Goal: Task Accomplishment & Management: Manage account settings

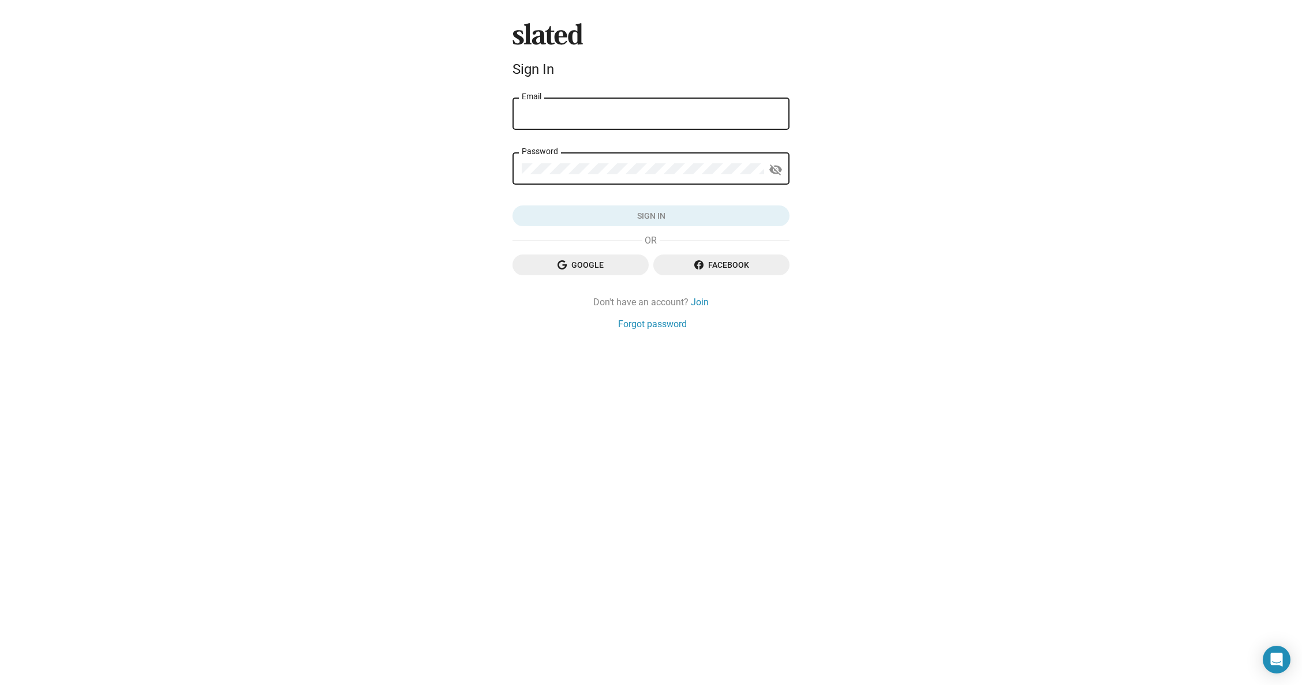
type input "[EMAIL_ADDRESS][DOMAIN_NAME]"
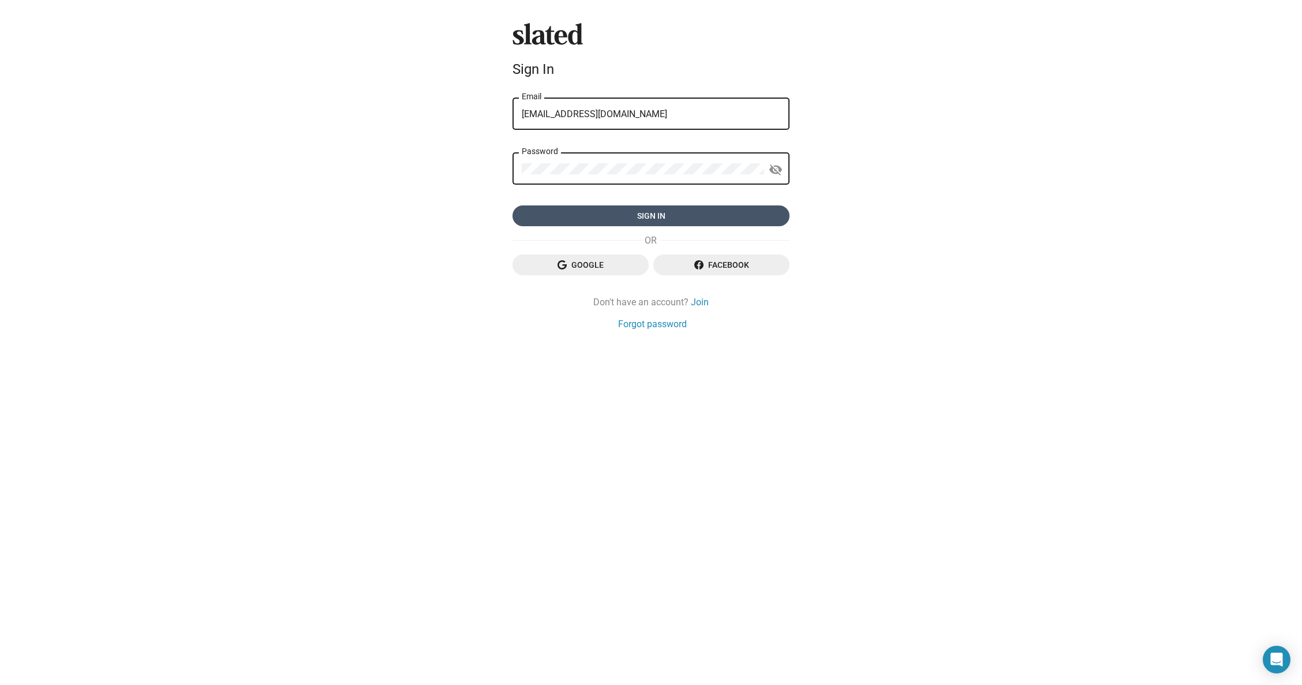
click at [659, 220] on span "Sign in" at bounding box center [651, 215] width 258 height 21
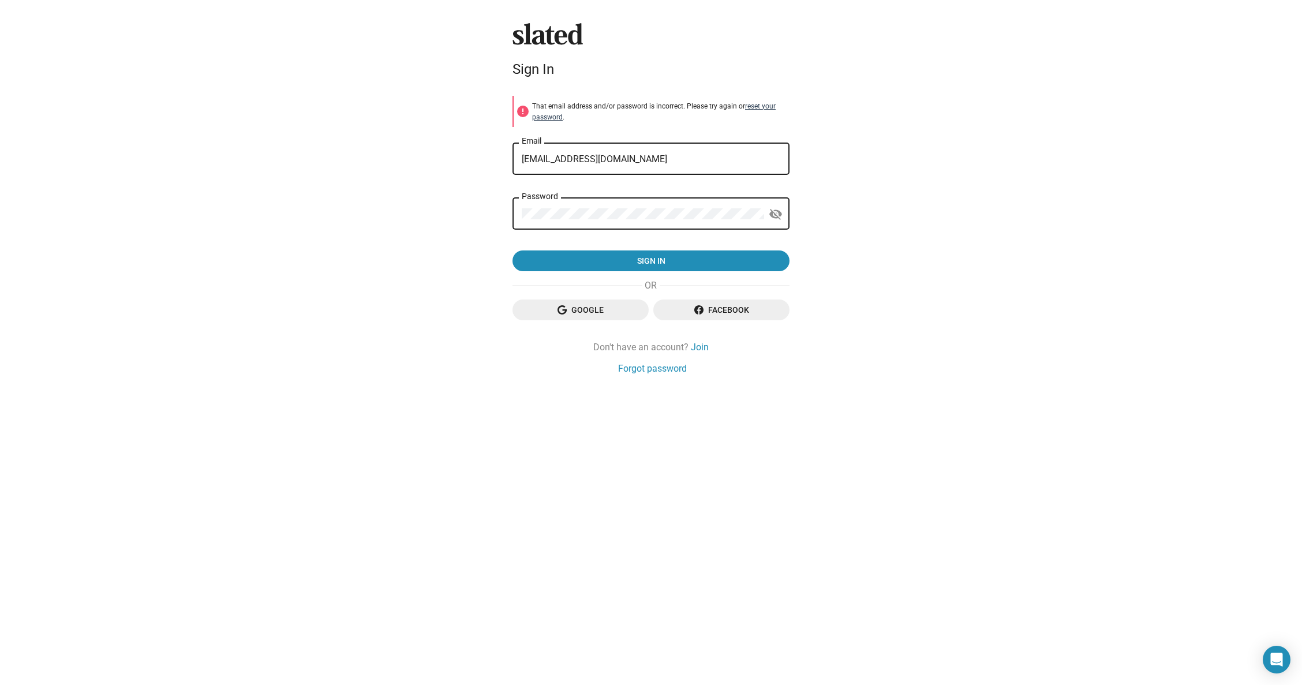
click at [754, 104] on link "reset your password" at bounding box center [653, 111] width 243 height 19
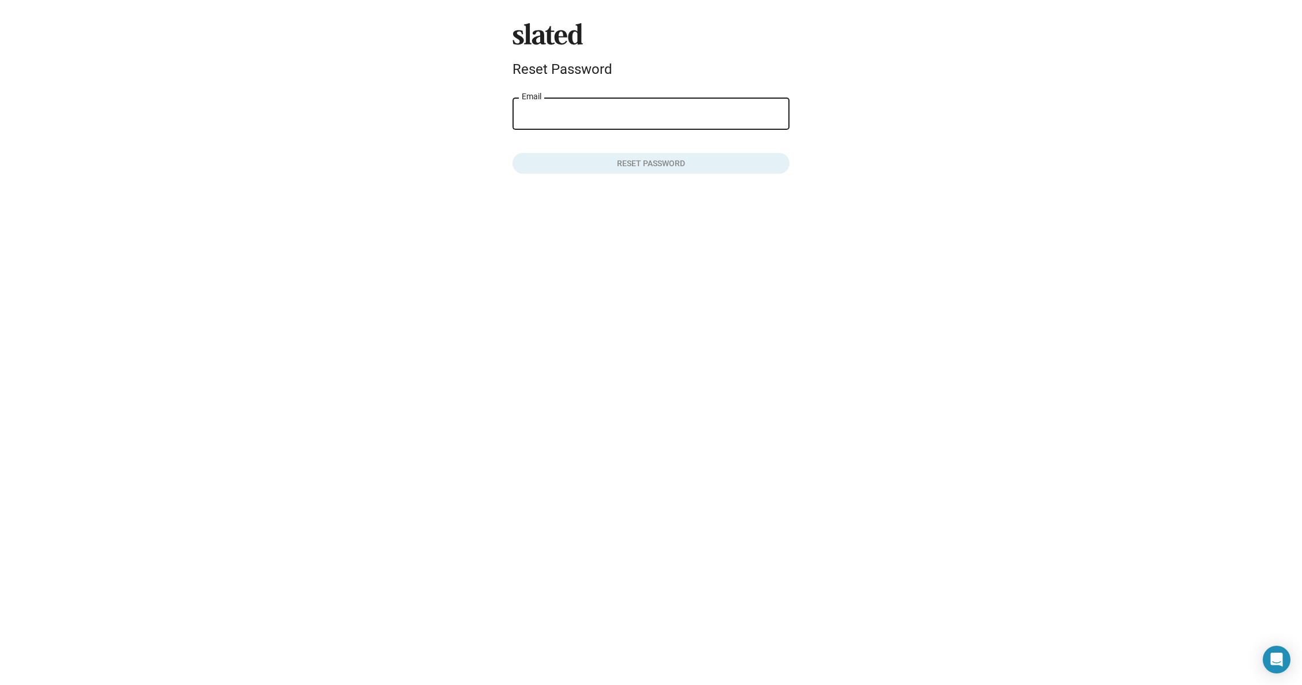
click at [668, 117] on input "Email" at bounding box center [651, 114] width 258 height 10
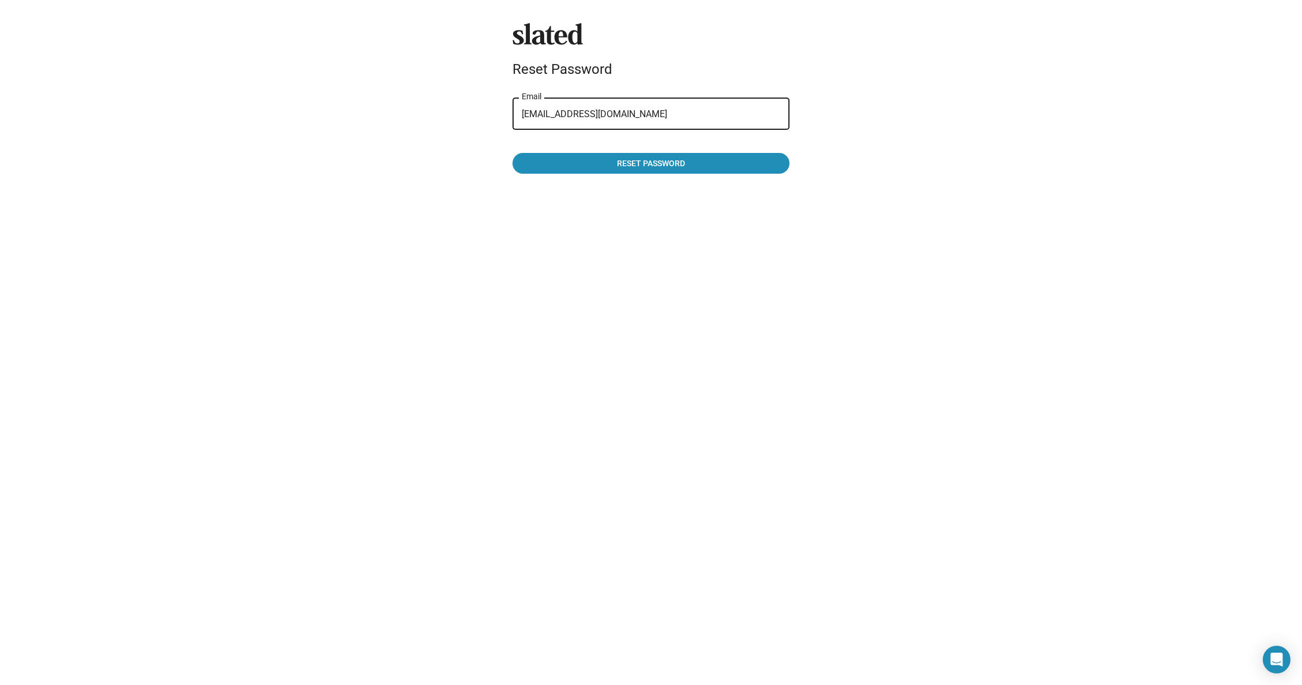
type input "[EMAIL_ADDRESS][DOMAIN_NAME]"
click at [651, 164] on button "Reset password" at bounding box center [650, 163] width 277 height 21
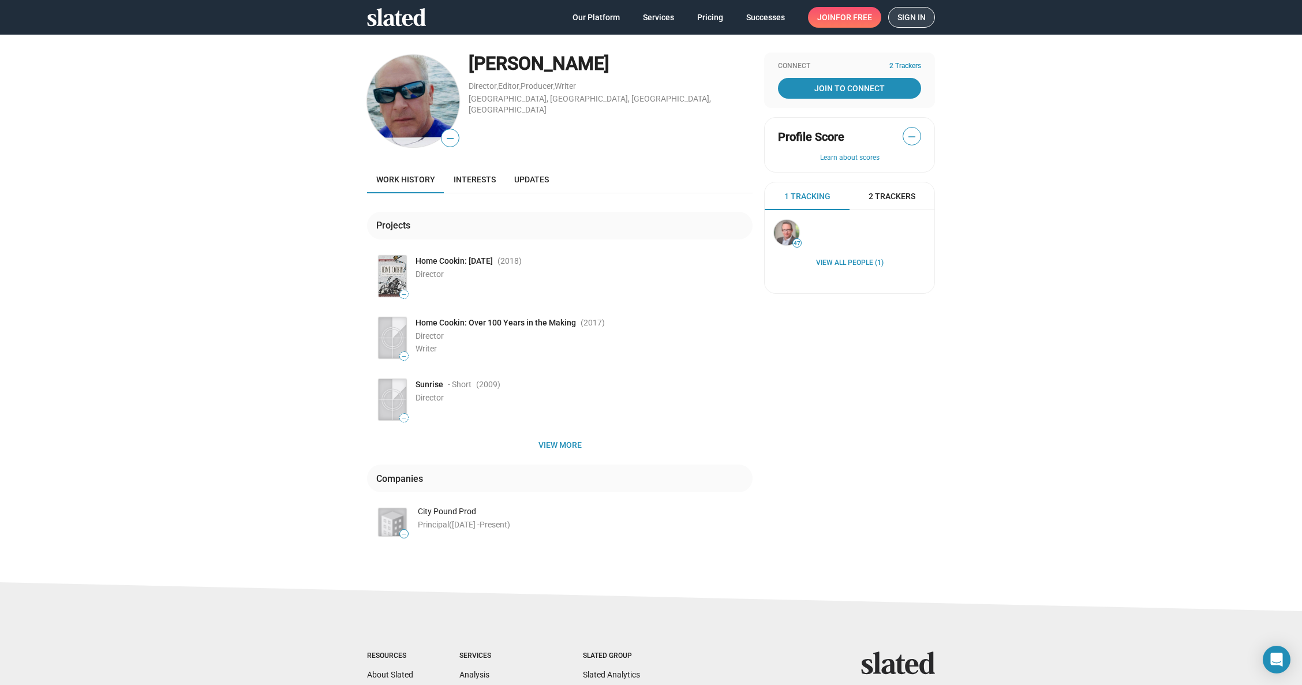
click at [912, 14] on span "Sign in" at bounding box center [911, 18] width 28 height 20
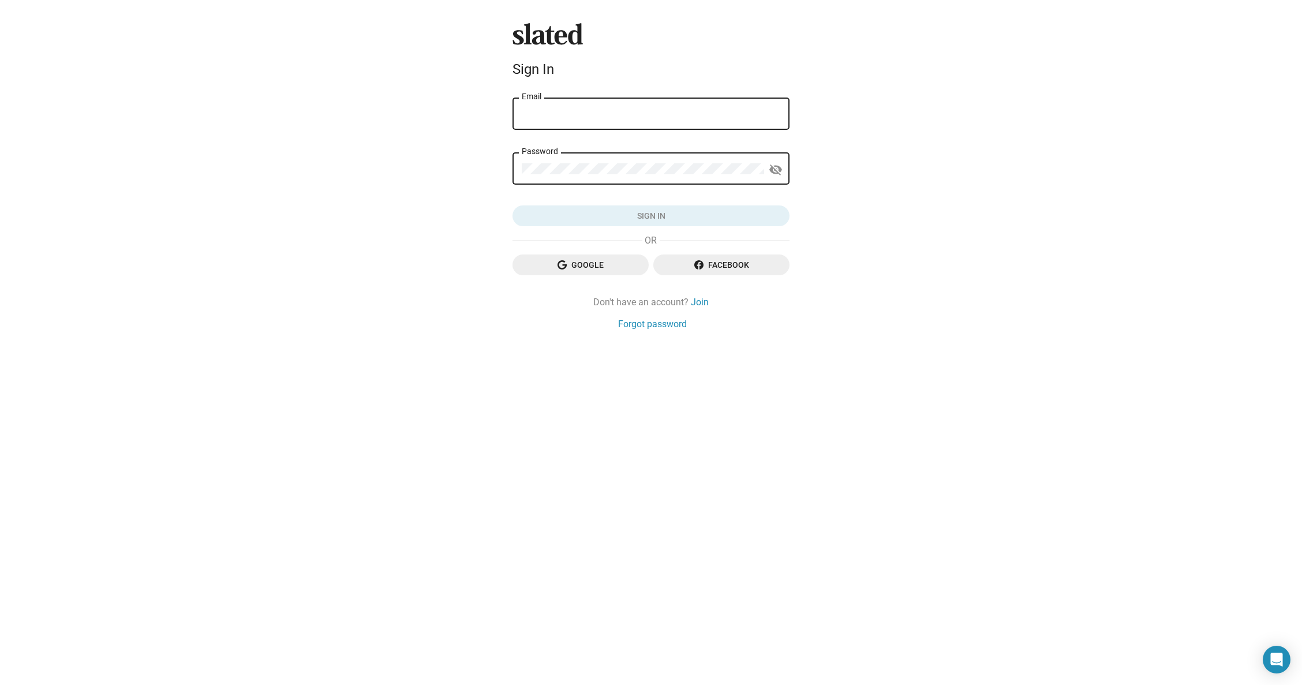
type input "[EMAIL_ADDRESS][DOMAIN_NAME]"
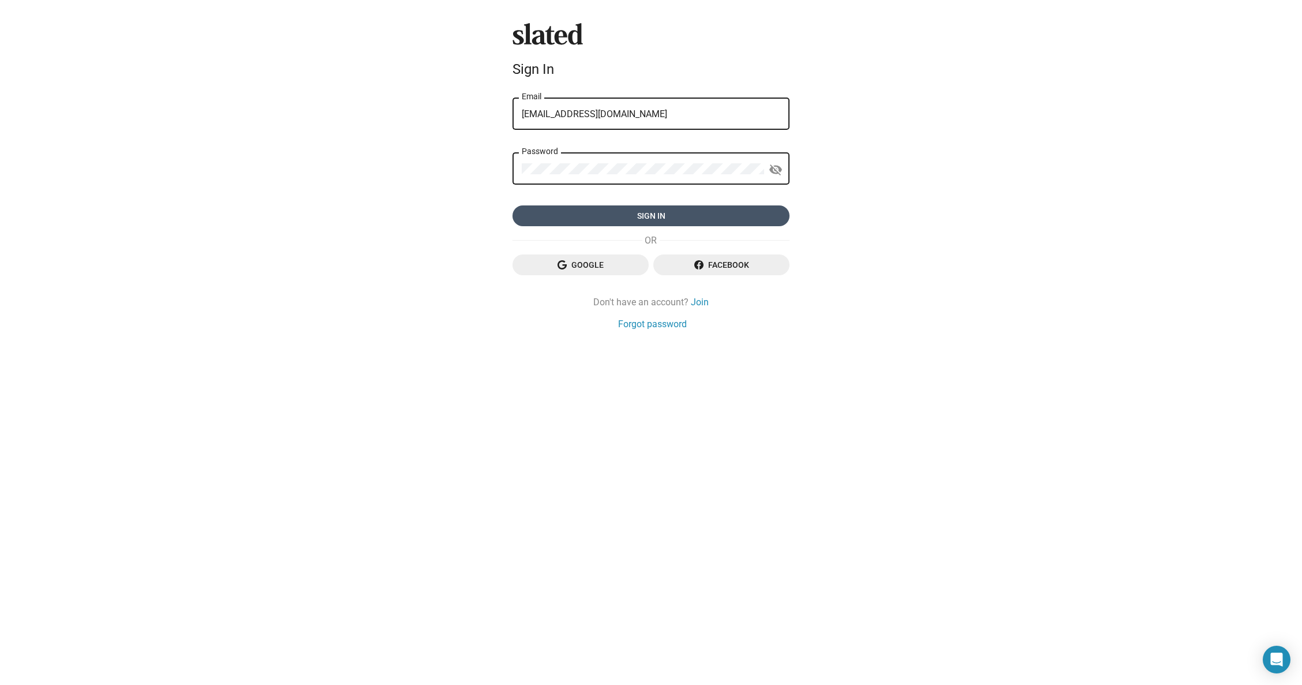
click at [646, 216] on span "Sign in" at bounding box center [651, 215] width 258 height 21
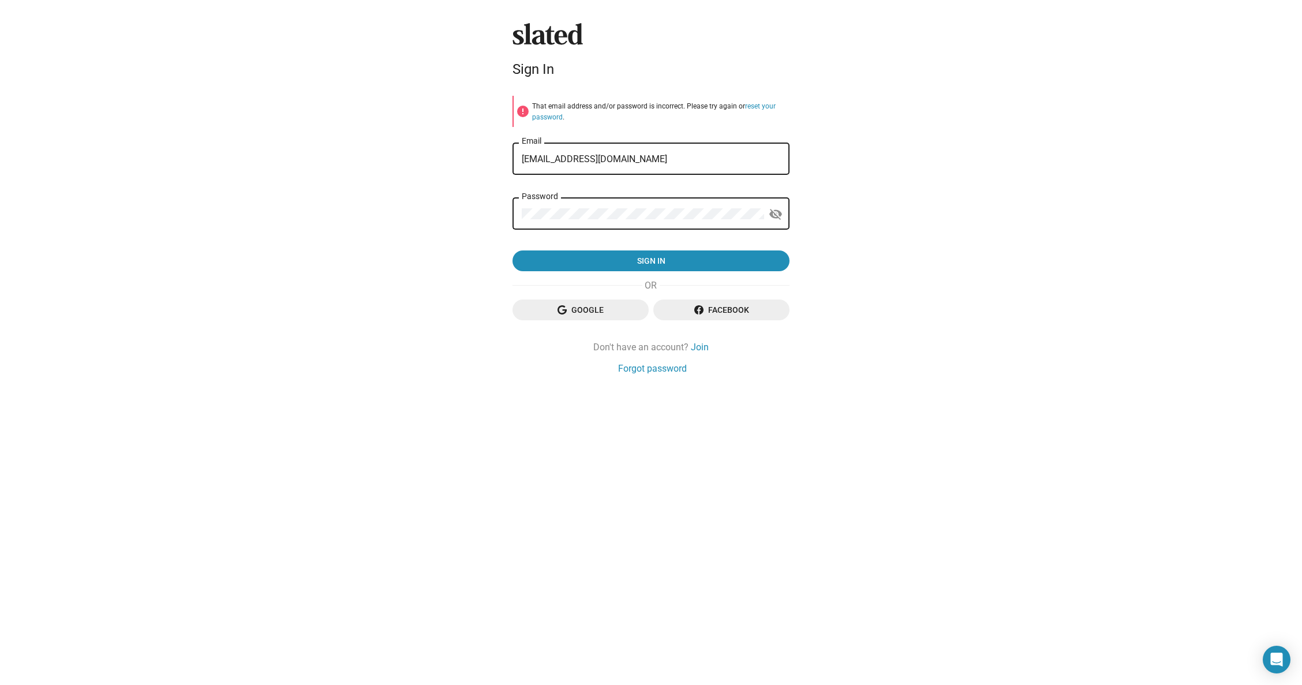
click at [647, 221] on div "Password" at bounding box center [643, 213] width 242 height 34
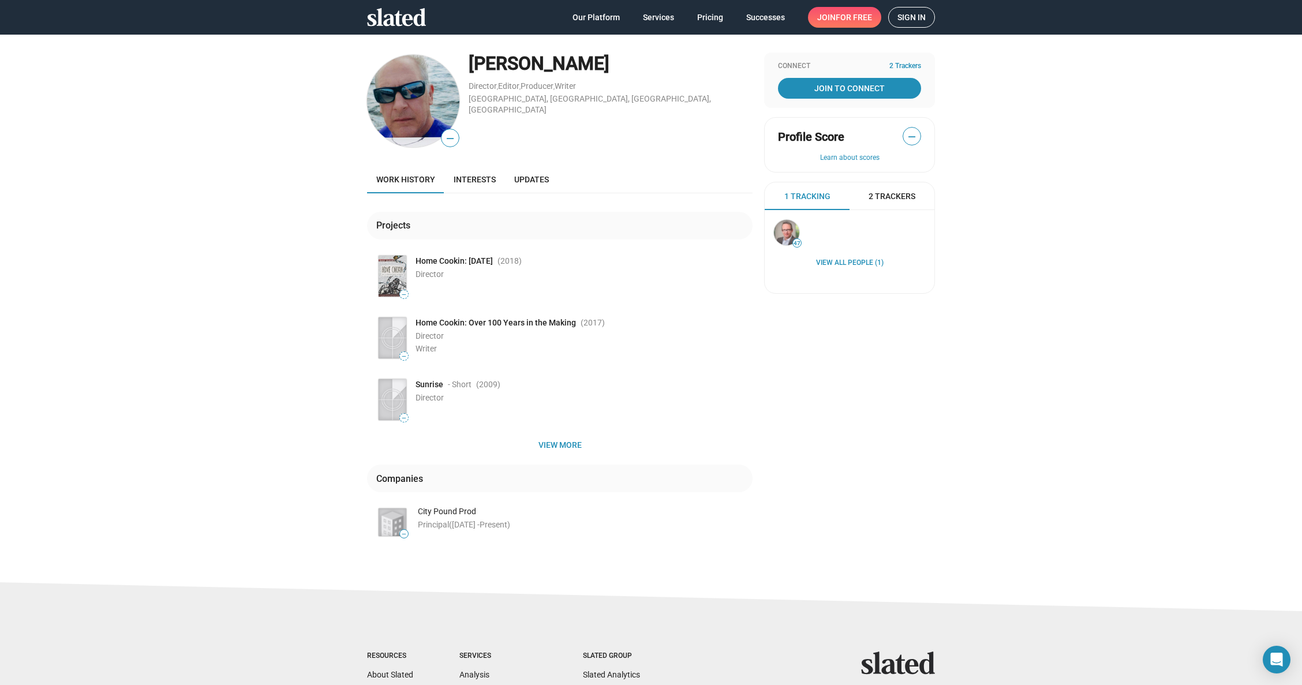
click at [909, 137] on span "—" at bounding box center [911, 136] width 17 height 15
click at [907, 134] on span "—" at bounding box center [911, 136] width 17 height 15
click at [528, 177] on span "Updates" at bounding box center [531, 179] width 35 height 9
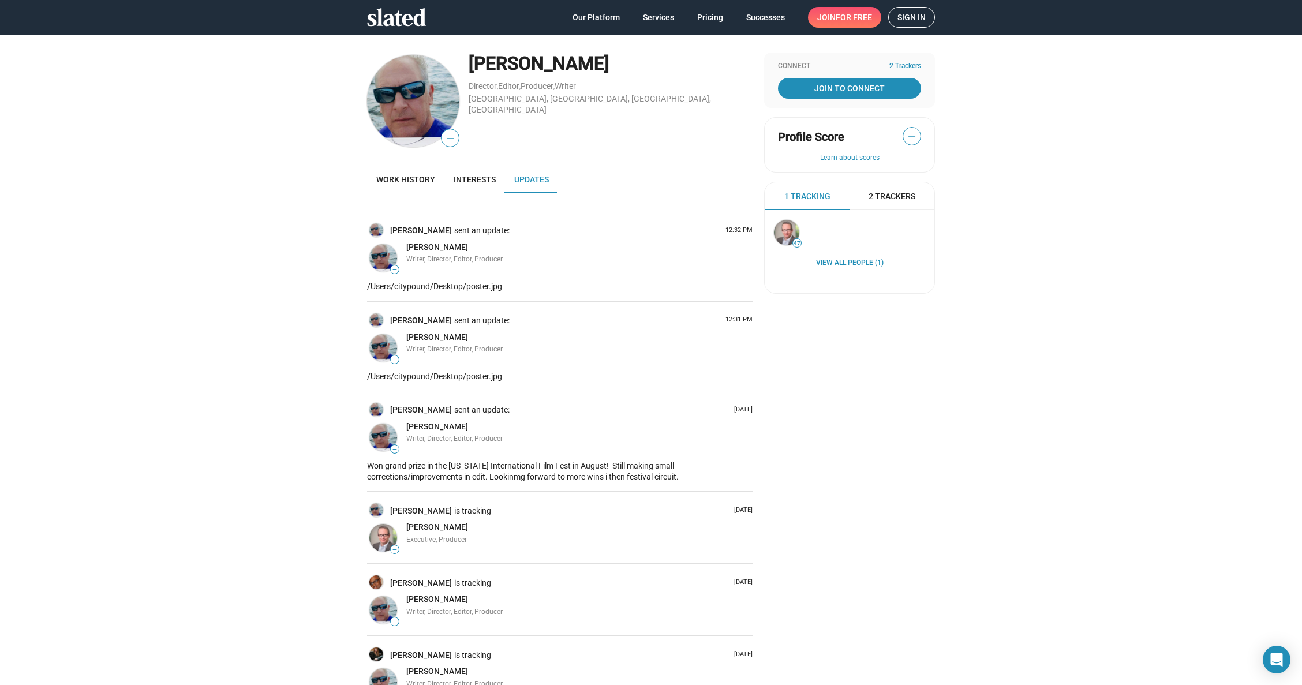
drag, startPoint x: 514, startPoint y: 281, endPoint x: 522, endPoint y: 284, distance: 8.3
click at [514, 282] on p "/Users/citypound/Desktop/poster.jpg" at bounding box center [559, 286] width 385 height 11
drag, startPoint x: 516, startPoint y: 286, endPoint x: 361, endPoint y: 289, distance: 154.7
click at [361, 289] on div "— Rich Allen Director , Editor , Producer , Writer Bristol, Portsmouth, RI, US …" at bounding box center [650, 401] width 591 height 696
click at [508, 368] on div "Rich Allen sent an update: 12:31 PM — Rich Allen Writer, Director, Editor, Prod…" at bounding box center [559, 346] width 385 height 89
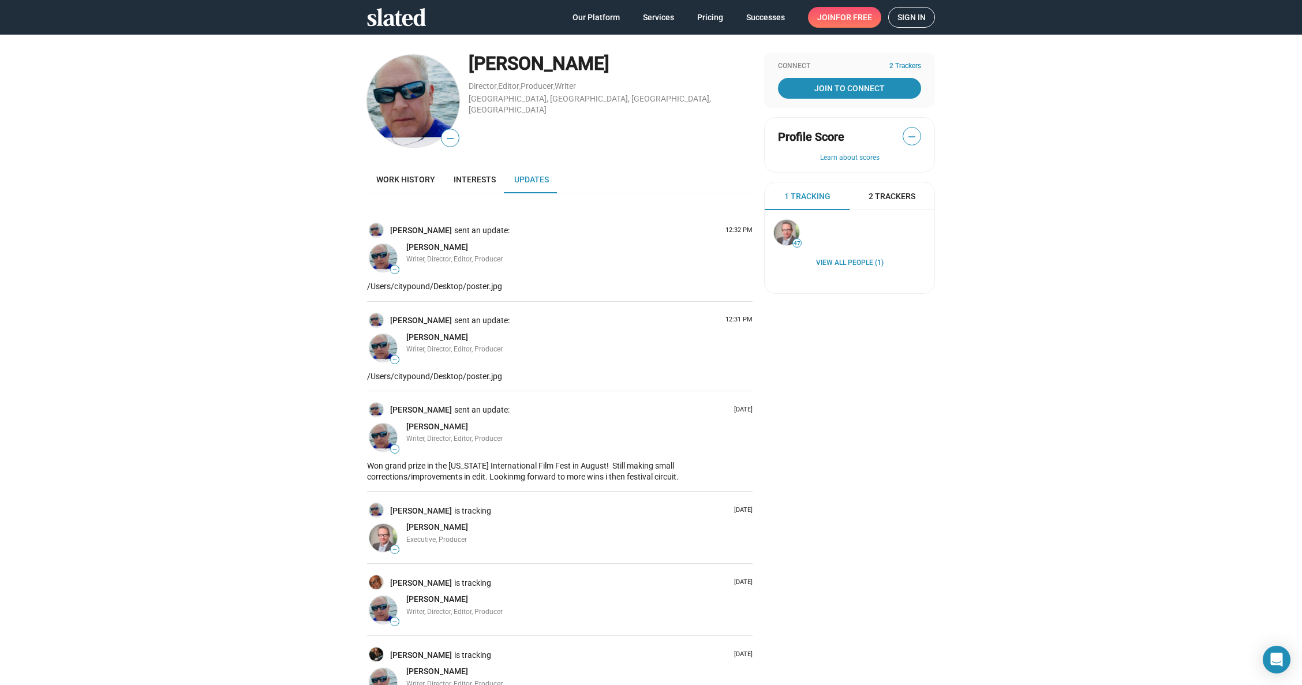
click at [474, 437] on span "Writer, Director, Editor, Producer" at bounding box center [454, 438] width 96 height 8
drag, startPoint x: 493, startPoint y: 438, endPoint x: 502, endPoint y: 434, distance: 9.3
click at [493, 438] on span "Writer, Director, Editor, Producer" at bounding box center [454, 438] width 96 height 8
click at [558, 99] on div "Bristol, Portsmouth, RI, US" at bounding box center [610, 103] width 284 height 21
click at [835, 15] on span "for free" at bounding box center [853, 17] width 36 height 21
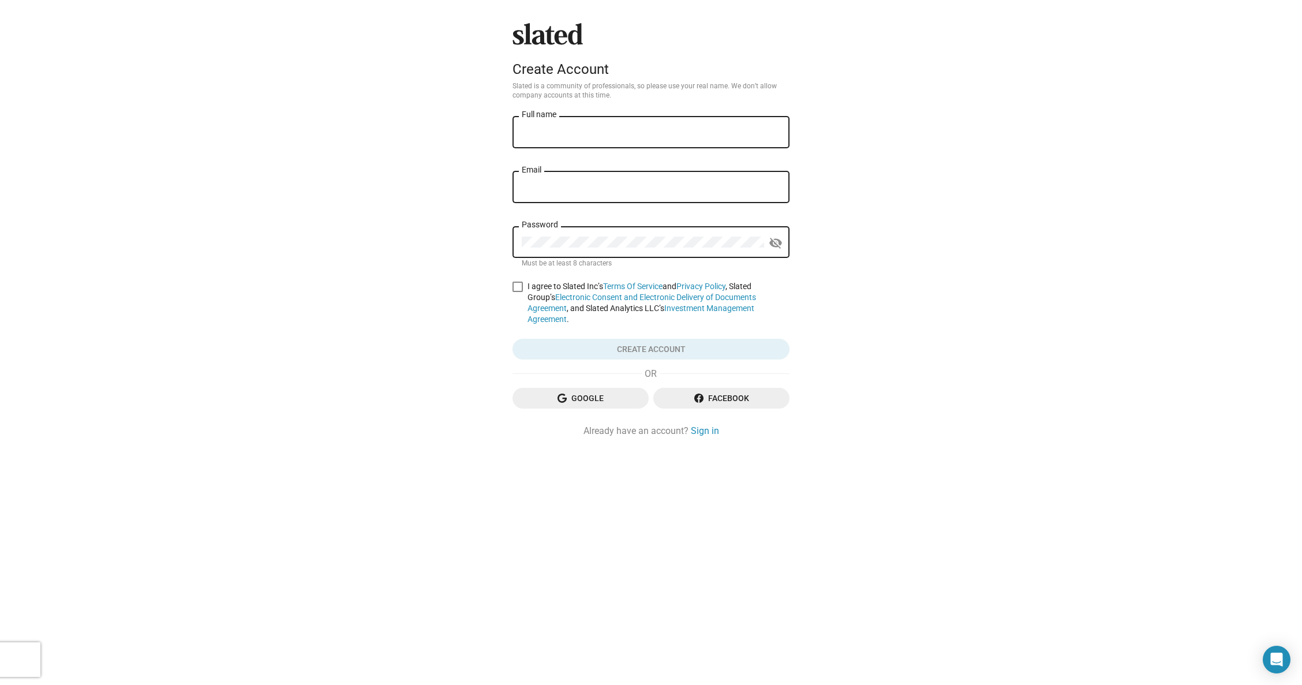
click at [528, 130] on input "Full name" at bounding box center [651, 133] width 258 height 10
type input "Rich Allen"
click at [560, 181] on div "Email" at bounding box center [651, 186] width 258 height 34
type input "[EMAIL_ADDRESS][DOMAIN_NAME]"
click at [657, 344] on button "Click here to validate form" at bounding box center [650, 349] width 277 height 21
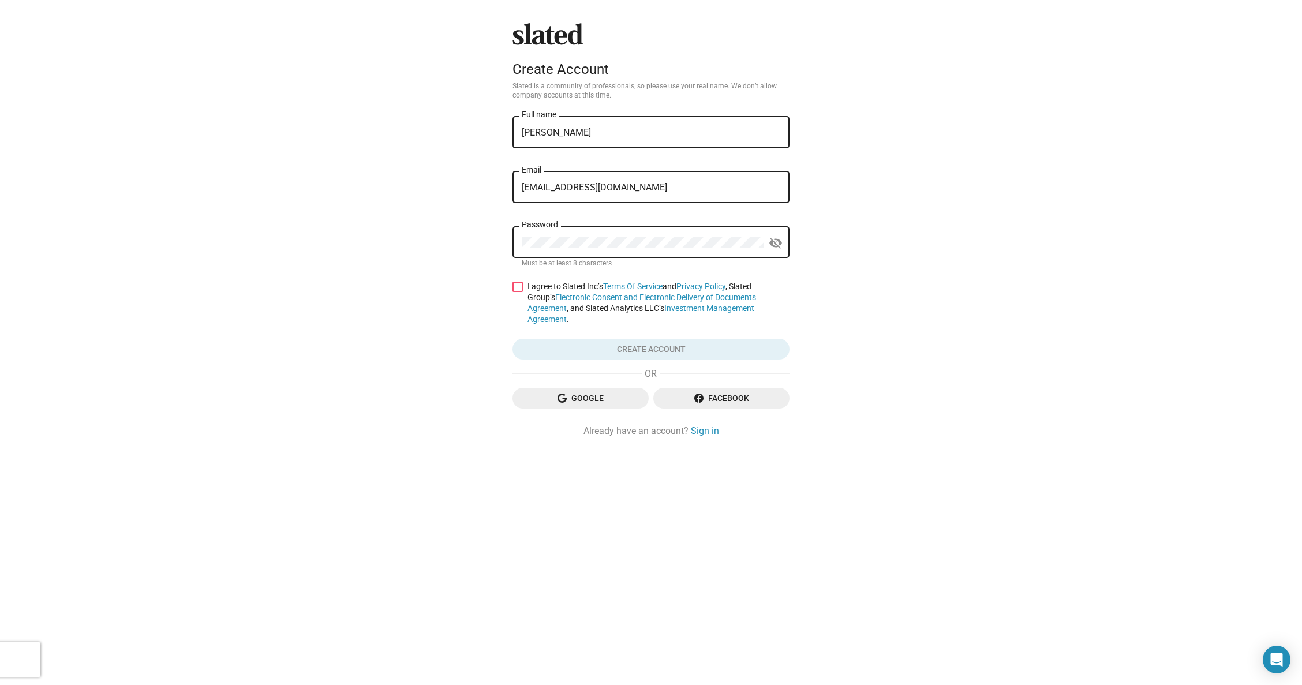
click at [660, 348] on button "Click here to validate form" at bounding box center [650, 349] width 277 height 21
click at [515, 288] on span at bounding box center [517, 287] width 10 height 10
click at [517, 292] on input "I agree to Slated Inc’s Terms Of Service and Privacy Policy , Slated Group’s El…" at bounding box center [517, 292] width 1 height 1
checkbox input "true"
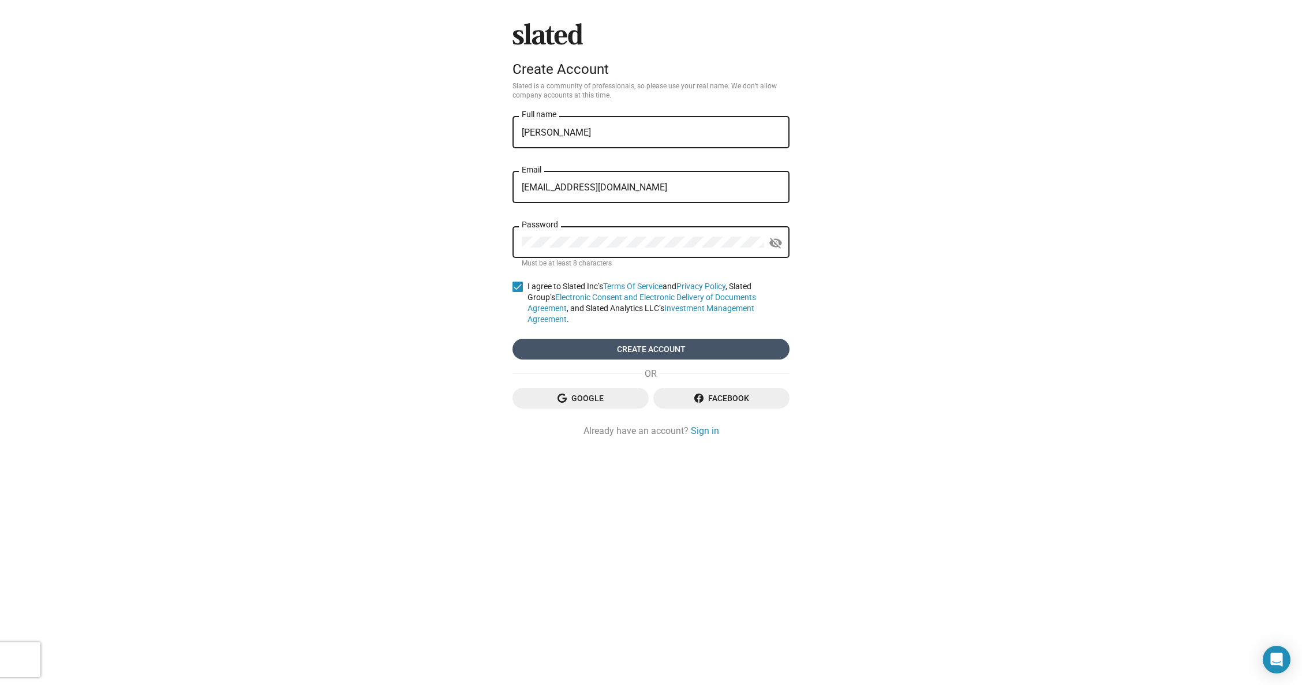
click at [647, 345] on span "Create account" at bounding box center [651, 349] width 258 height 21
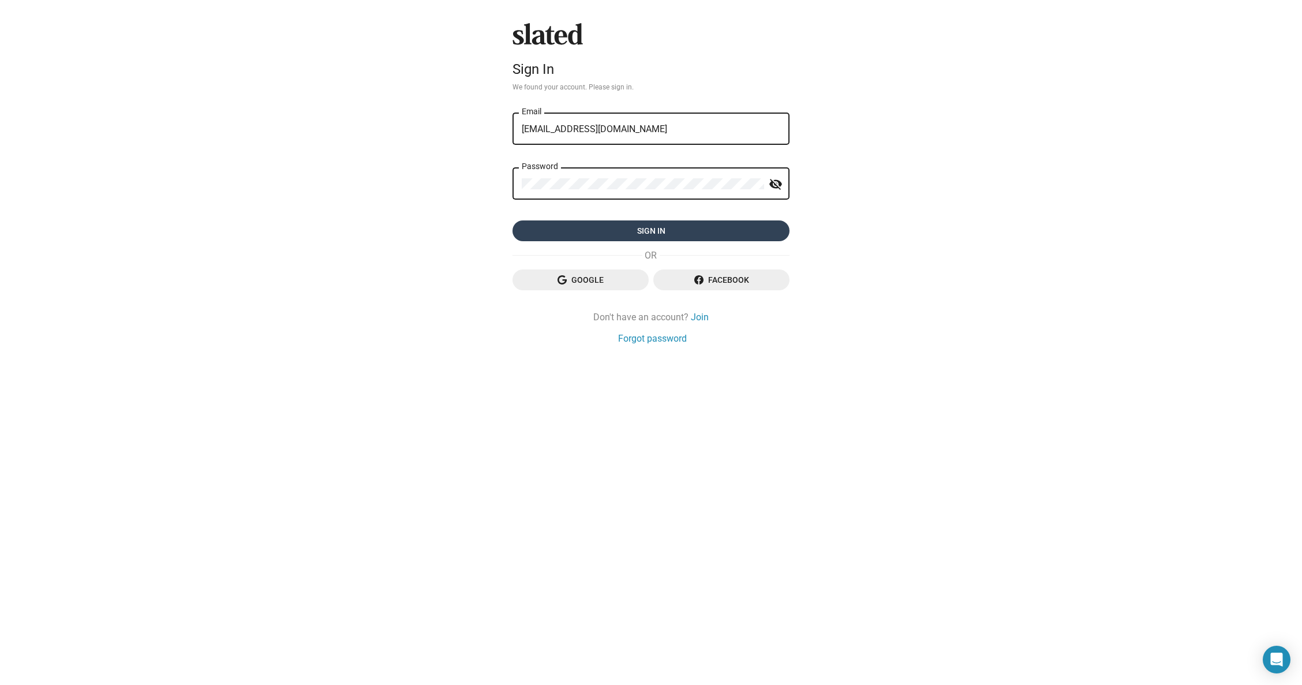
click at [629, 229] on span "Sign in" at bounding box center [651, 230] width 258 height 21
click at [537, 43] on icon at bounding box center [547, 34] width 70 height 22
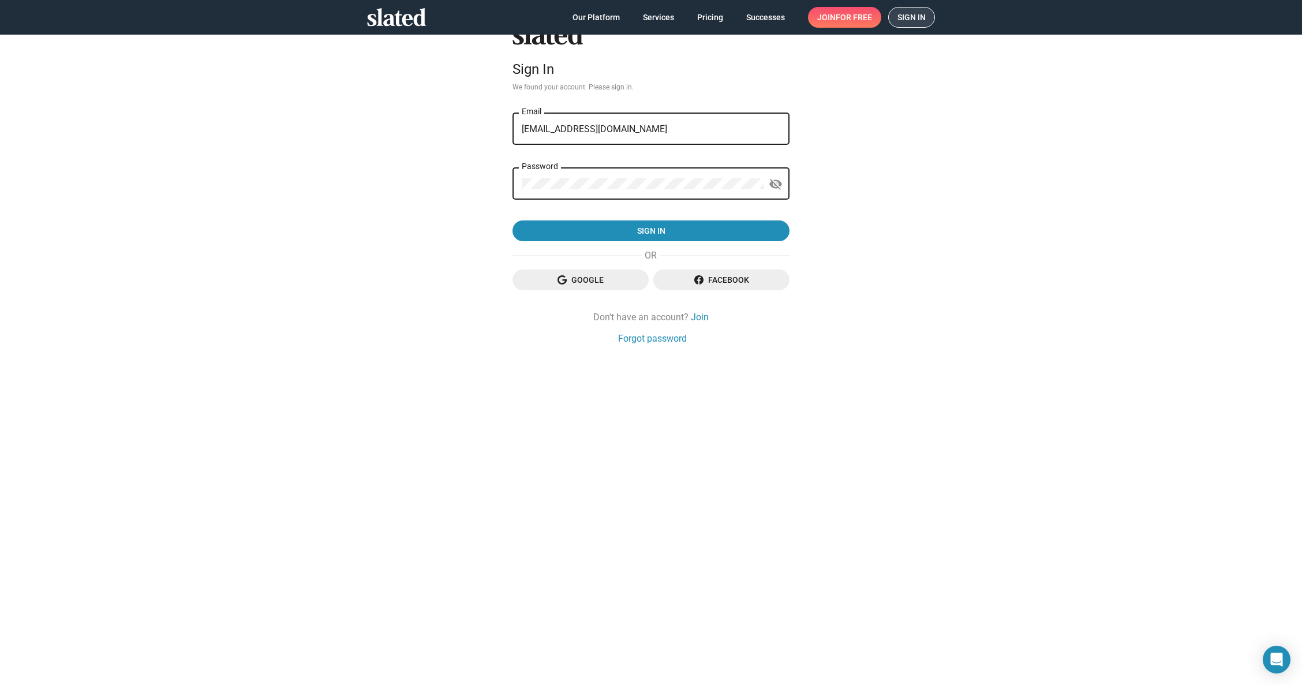
click at [913, 20] on span "Sign in" at bounding box center [911, 18] width 28 height 20
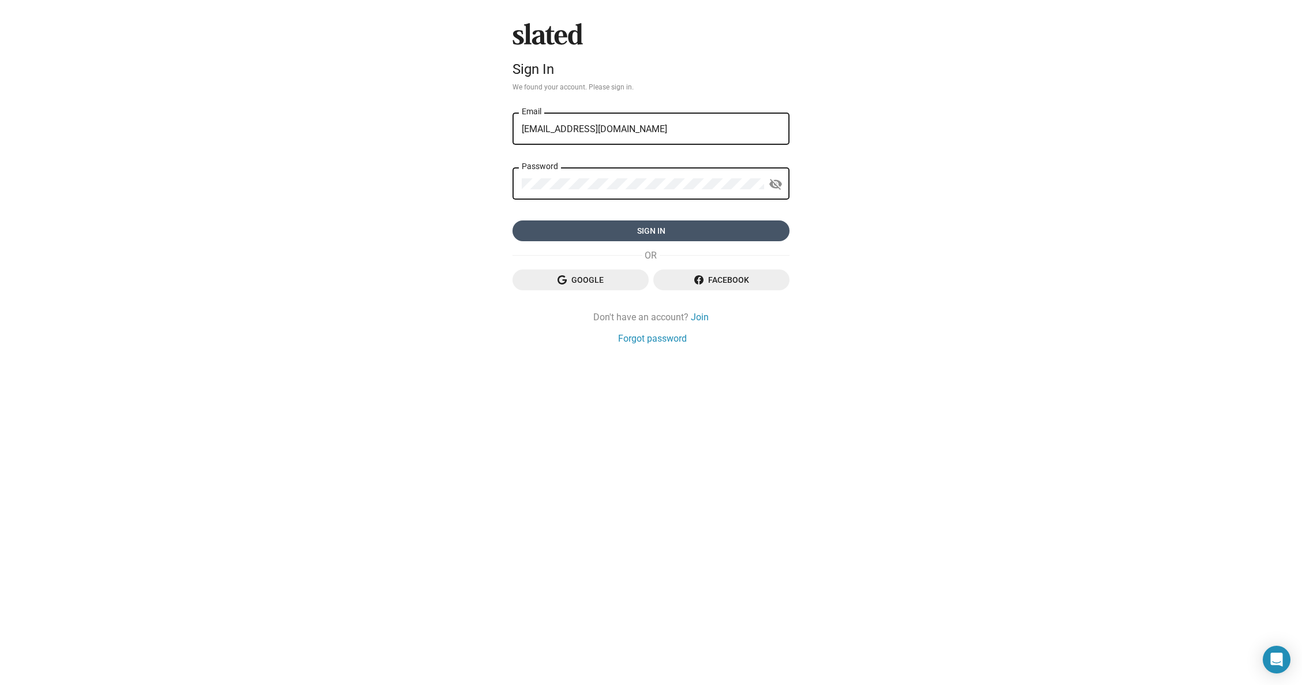
click at [660, 228] on span "Sign in" at bounding box center [651, 230] width 258 height 21
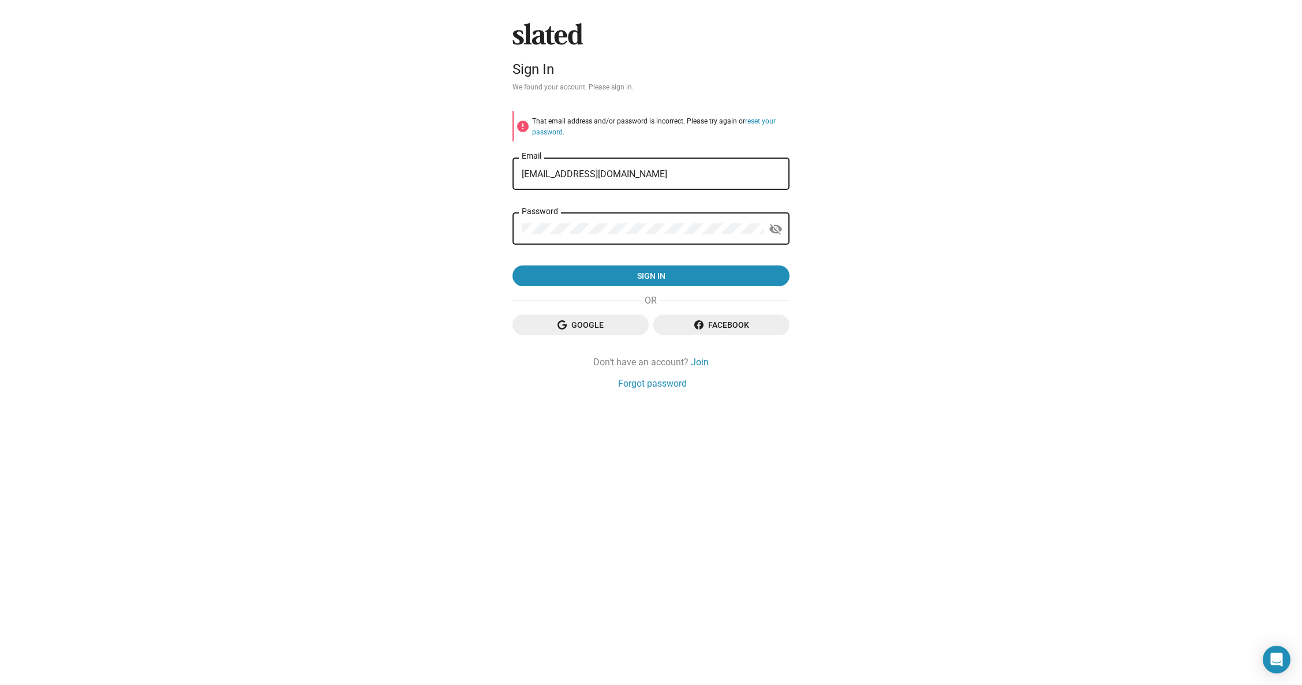
click at [538, 40] on icon at bounding box center [547, 34] width 70 height 22
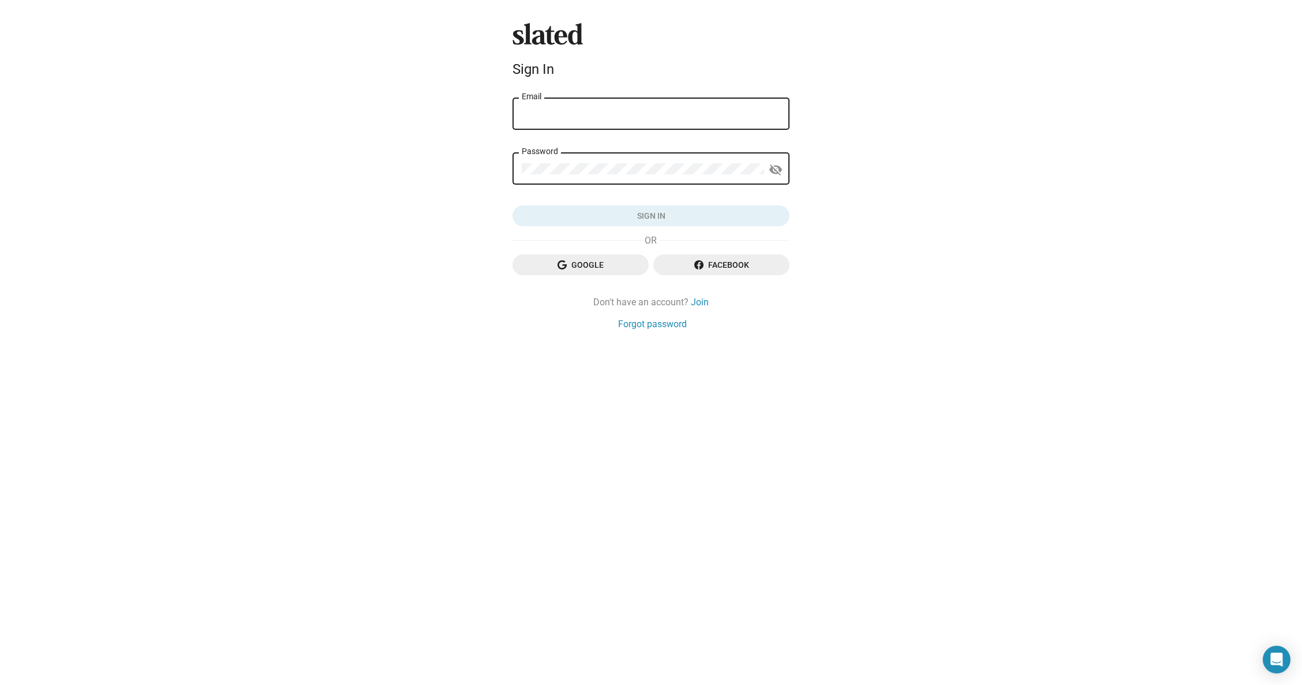
type input "[EMAIL_ADDRESS][DOMAIN_NAME]"
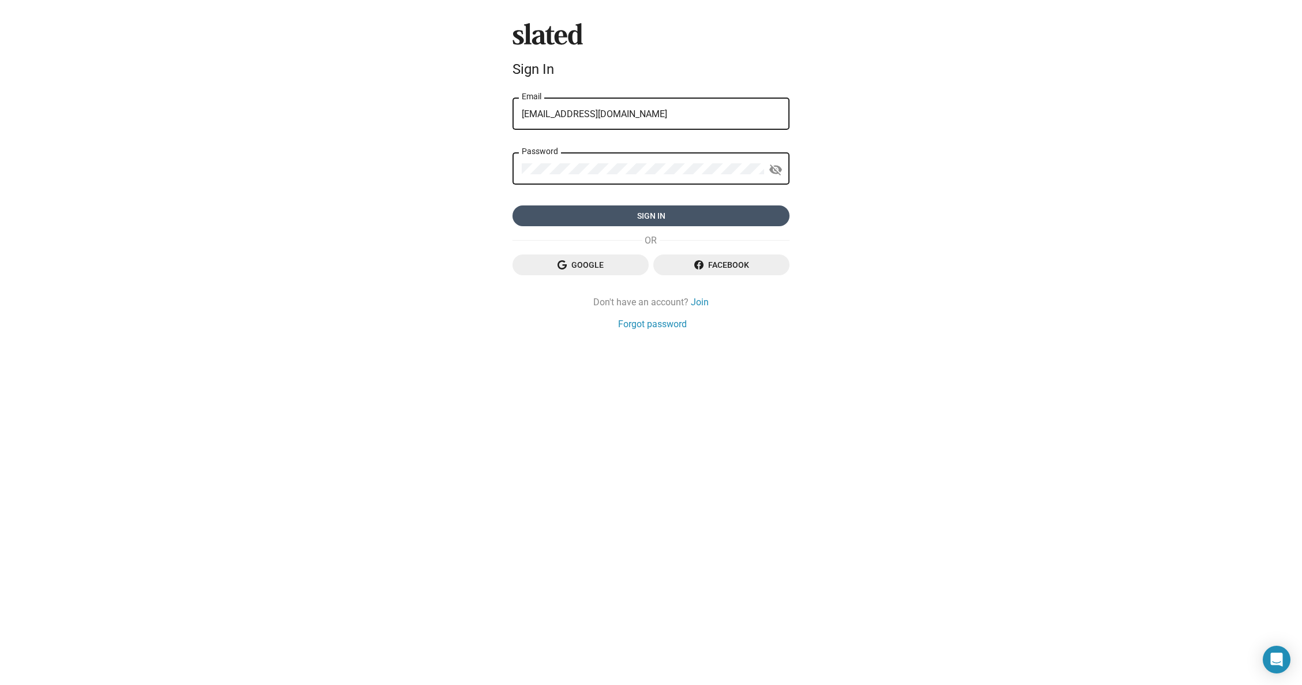
click at [639, 215] on span "Sign in" at bounding box center [651, 215] width 258 height 21
click at [775, 170] on mat-icon "visibility_off" at bounding box center [775, 170] width 14 height 18
click at [723, 218] on span "Sign in" at bounding box center [651, 215] width 258 height 21
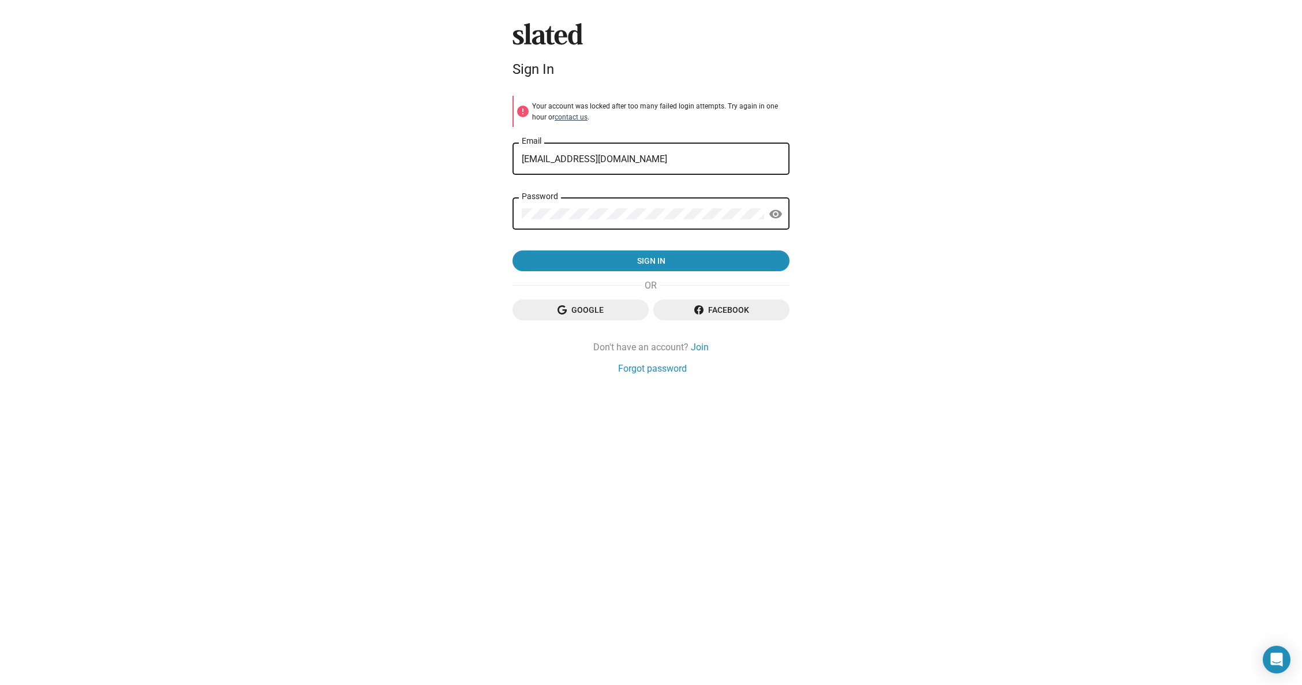
click at [556, 115] on button "contact us" at bounding box center [570, 117] width 33 height 9
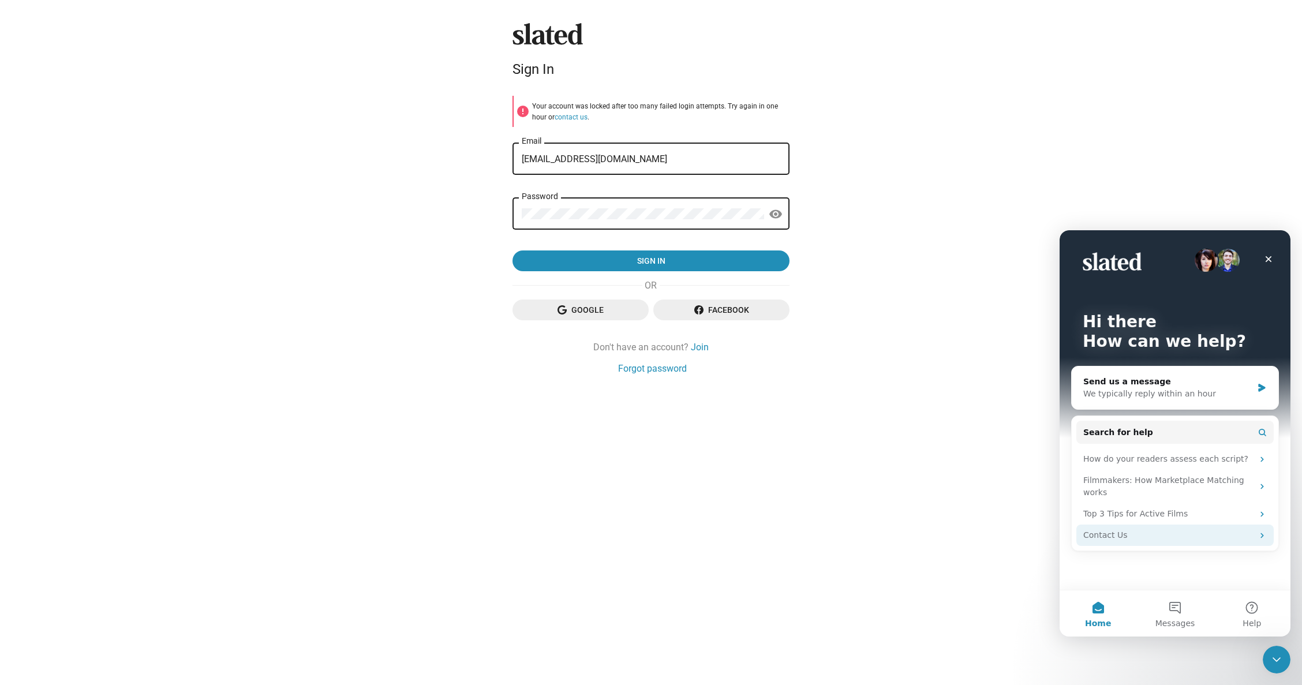
click at [1269, 534] on div "Contact Us" at bounding box center [1174, 534] width 197 height 21
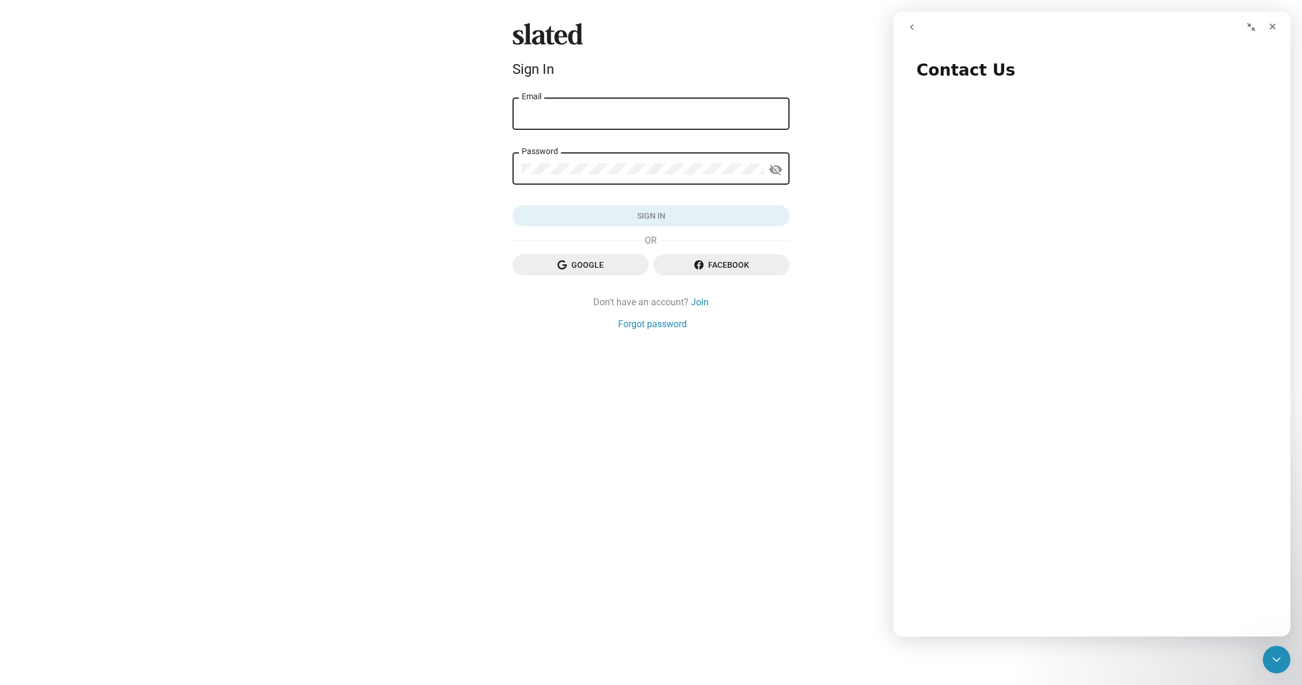
type input "[EMAIL_ADDRESS][DOMAIN_NAME]"
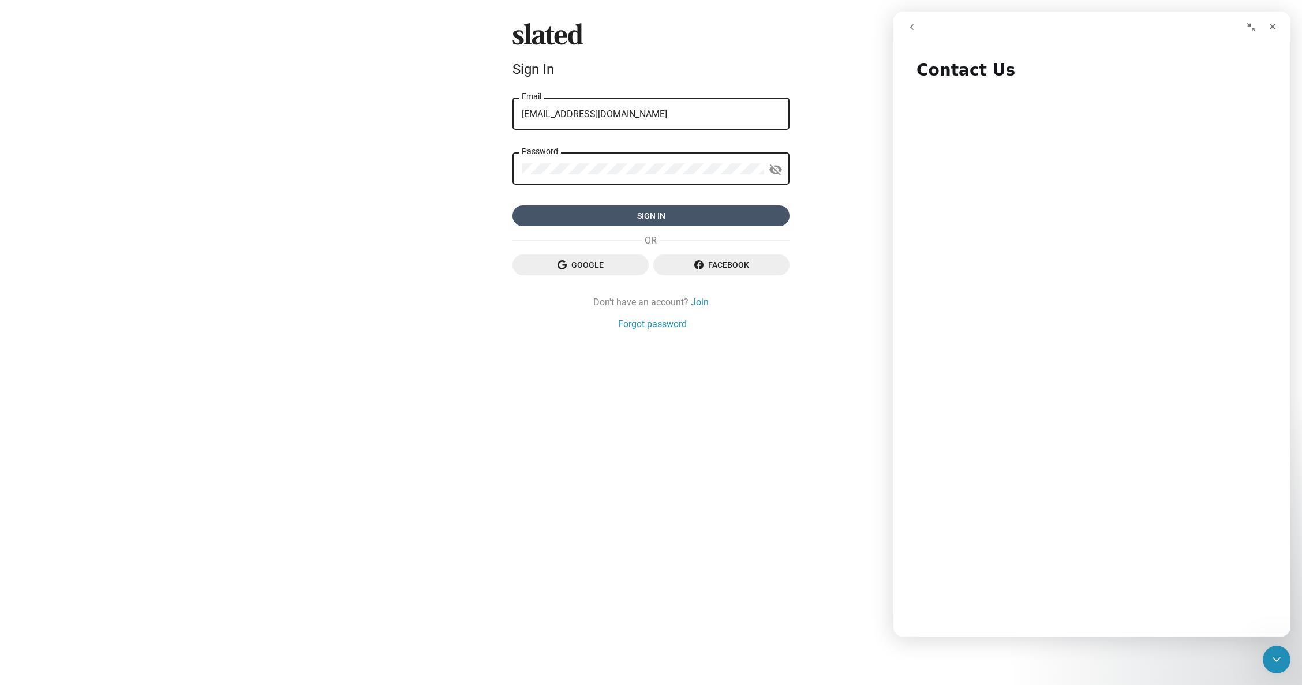
click at [633, 213] on span "Sign in" at bounding box center [651, 215] width 258 height 21
